Goal: Transaction & Acquisition: Purchase product/service

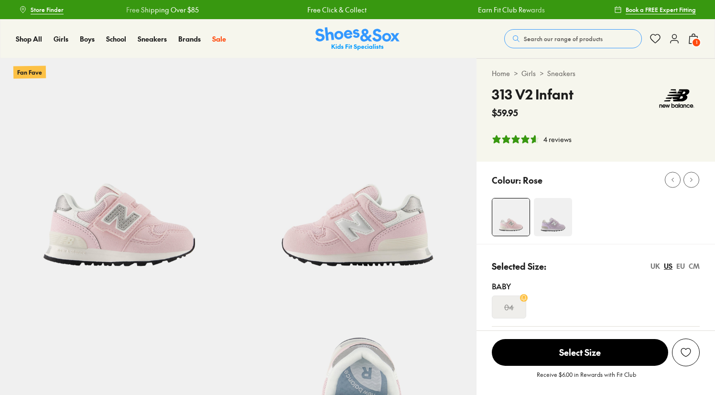
select select "*"
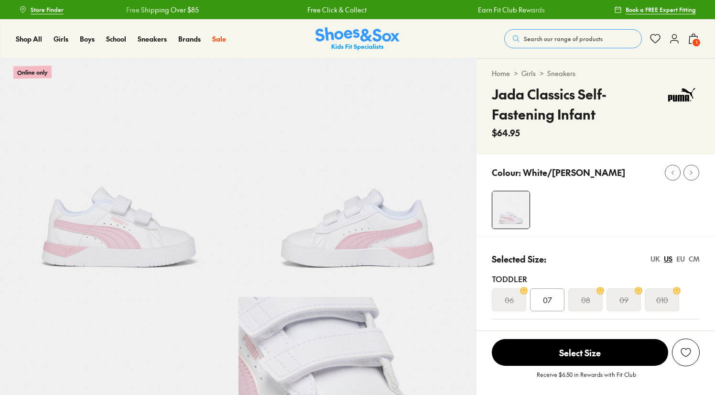
select select "*"
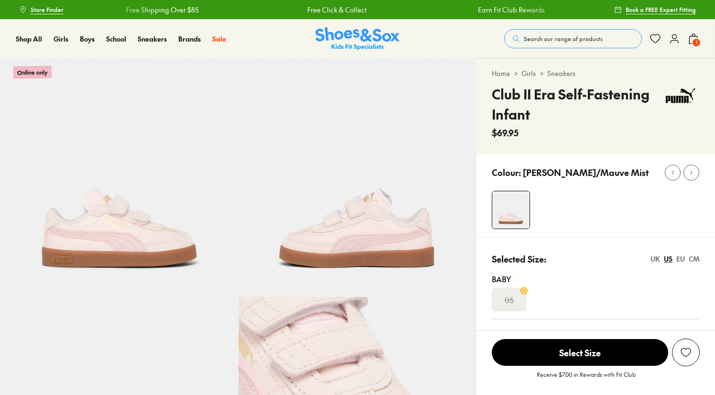
select select "*"
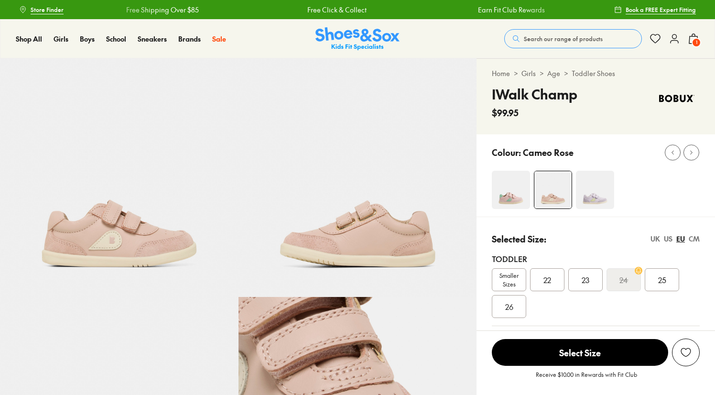
select select "*"
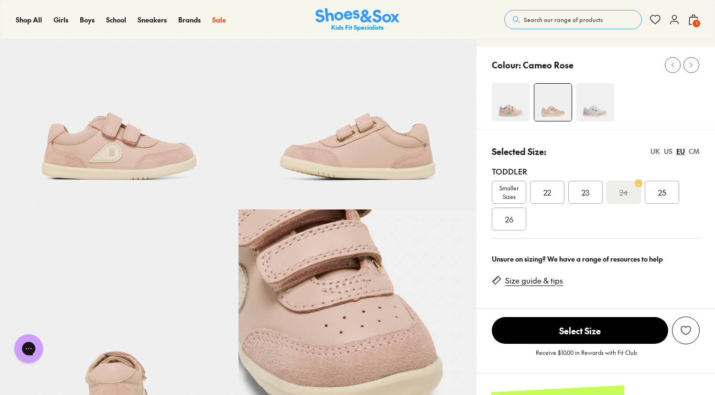
scroll to position [131, 0]
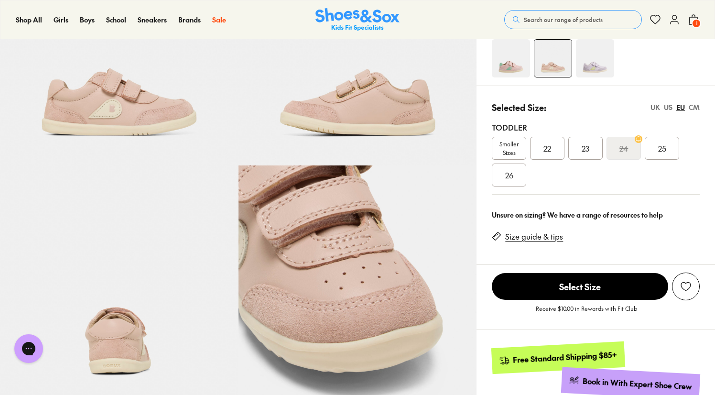
click at [543, 153] on div "22" at bounding box center [547, 148] width 34 height 23
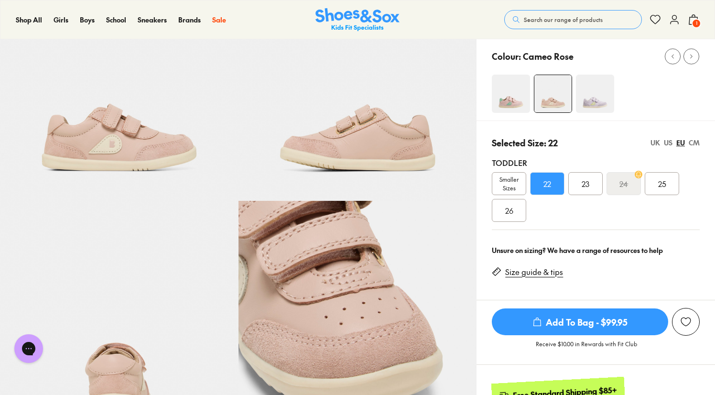
scroll to position [95, 0]
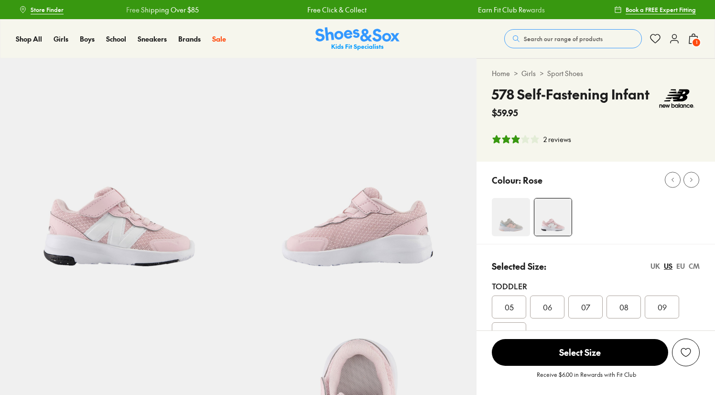
select select "*"
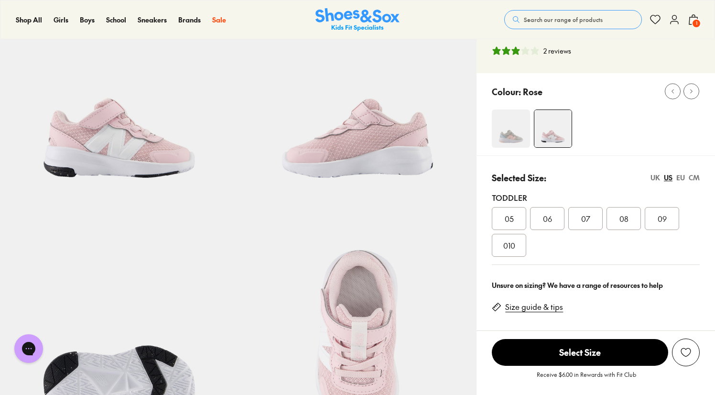
scroll to position [90, 0]
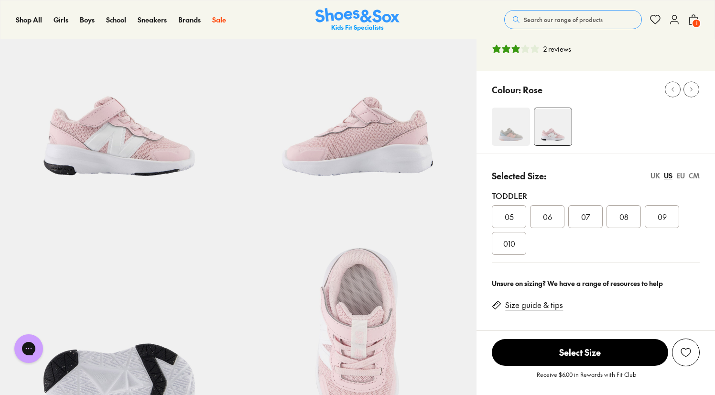
click at [542, 221] on div "06" at bounding box center [547, 216] width 34 height 23
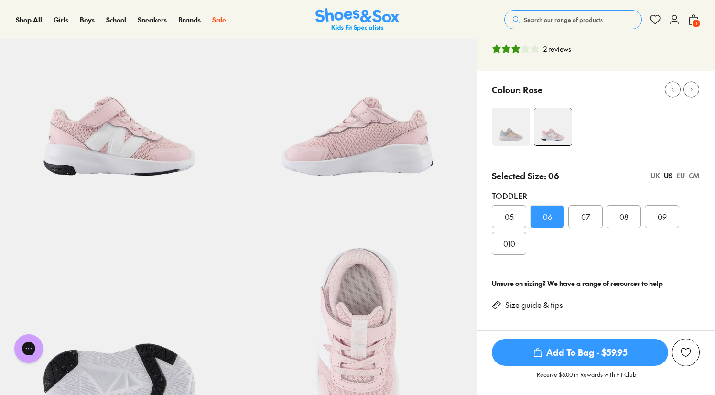
click at [680, 173] on div "EU" at bounding box center [680, 176] width 9 height 10
click at [667, 177] on div "US" at bounding box center [668, 176] width 9 height 10
click at [605, 359] on span "Add To Bag - $59.95" at bounding box center [580, 352] width 176 height 27
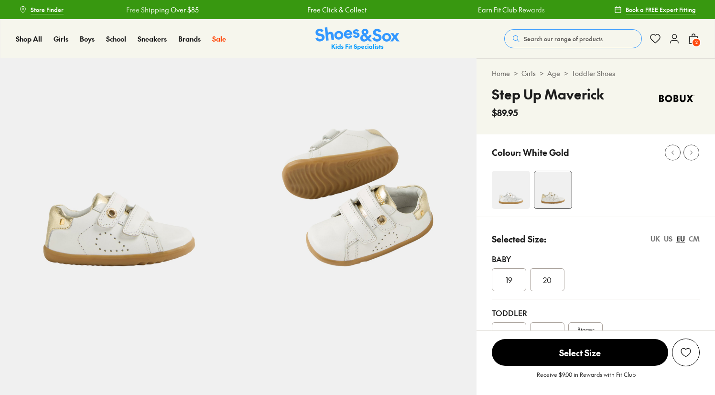
select select "*"
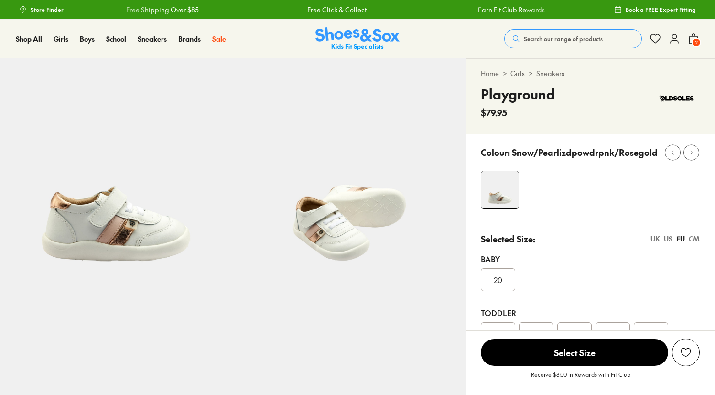
select select "*"
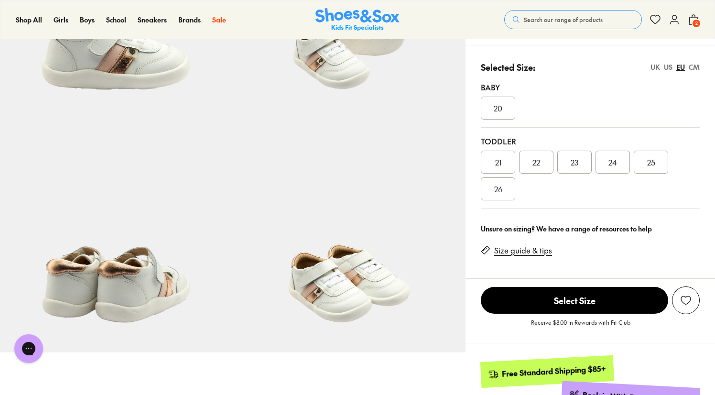
scroll to position [171, 0]
click at [539, 167] on span "22" at bounding box center [536, 162] width 8 height 11
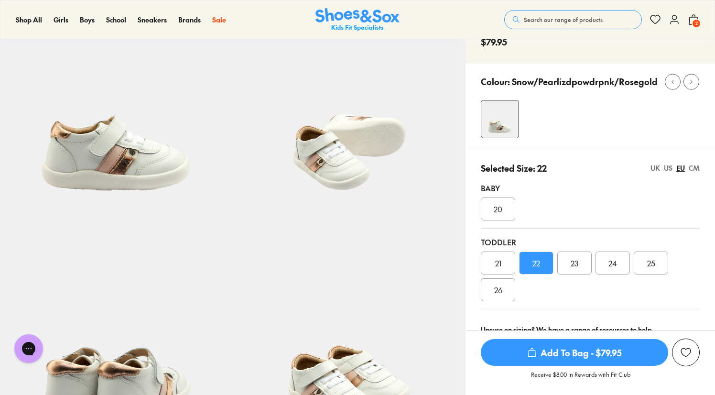
scroll to position [66, 0]
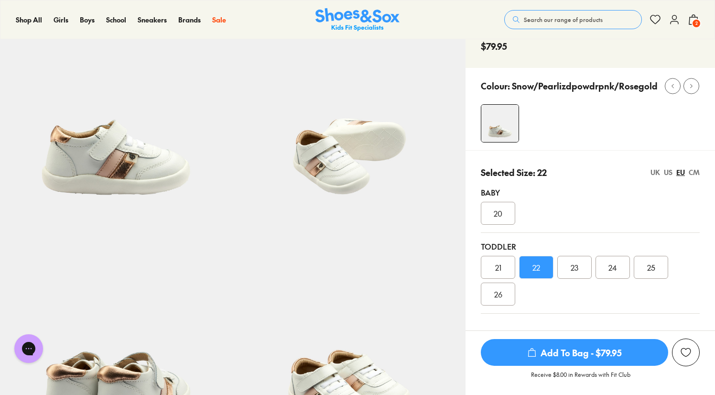
click at [578, 353] on span "Add To Bag - $79.95" at bounding box center [574, 352] width 187 height 27
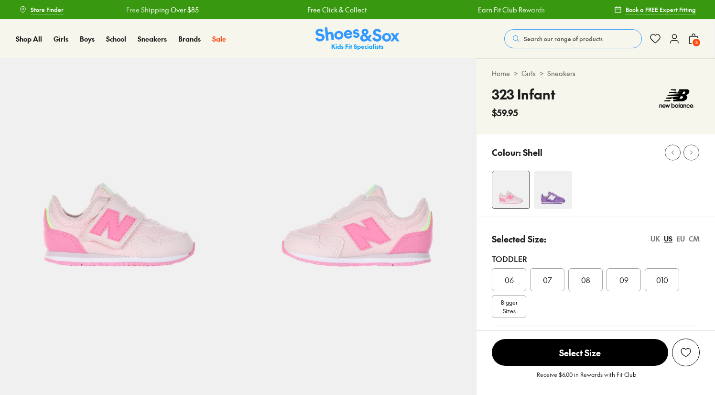
select select "*"
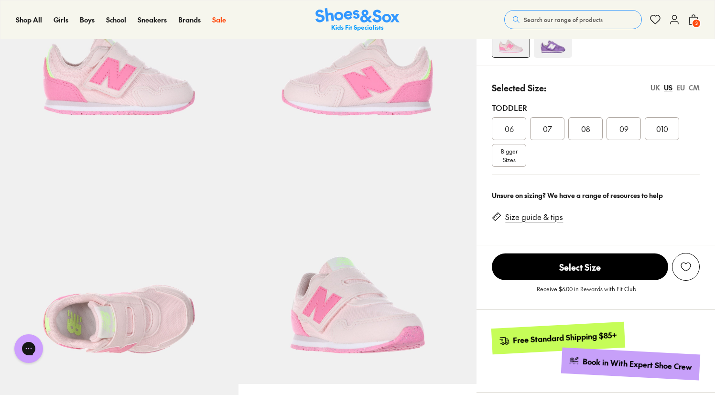
scroll to position [26, 0]
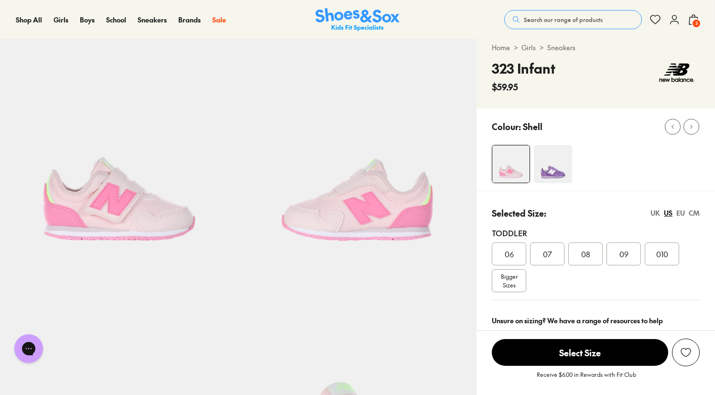
click at [518, 248] on div "06" at bounding box center [509, 253] width 34 height 23
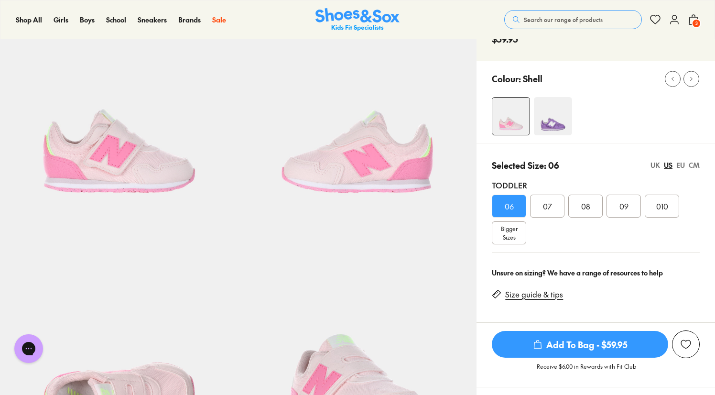
scroll to position [171, 0]
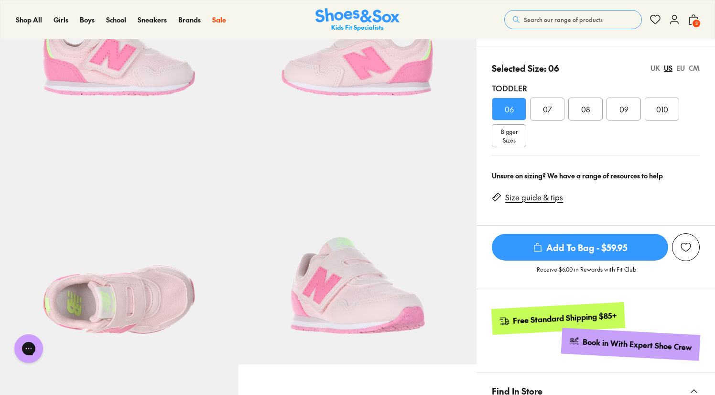
click at [679, 67] on div "EU" at bounding box center [680, 68] width 9 height 10
click at [592, 249] on span "Add To Bag - $59.95" at bounding box center [580, 247] width 176 height 27
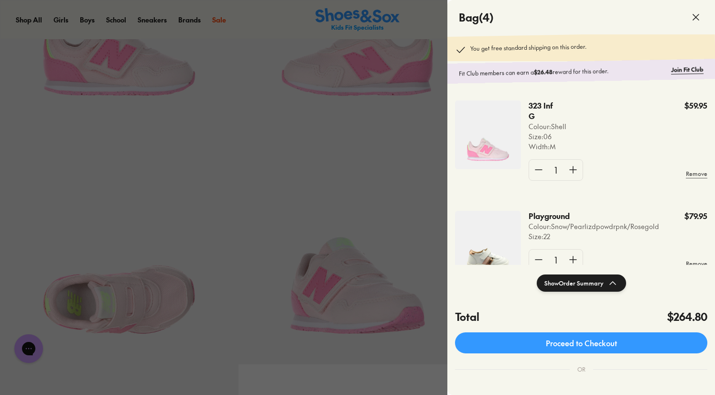
click at [696, 13] on icon at bounding box center [695, 16] width 11 height 11
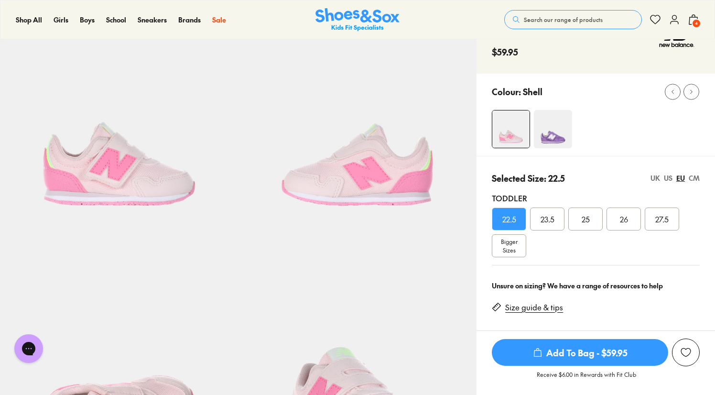
scroll to position [59, 0]
